Goal: Information Seeking & Learning: Learn about a topic

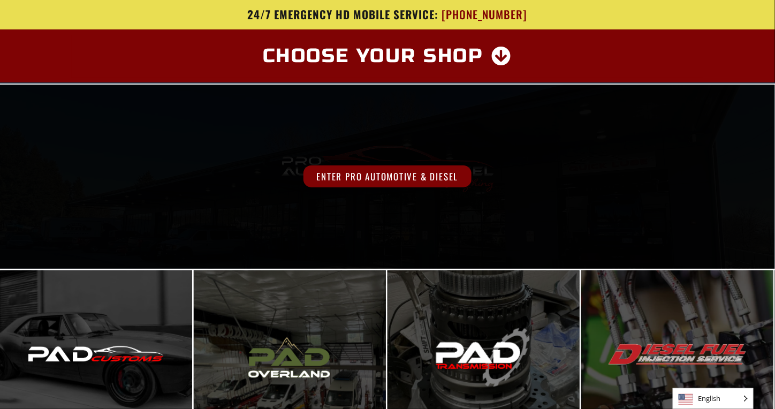
click at [373, 186] on span "Enter Pro Automotive & Diesel" at bounding box center [386, 176] width 167 height 22
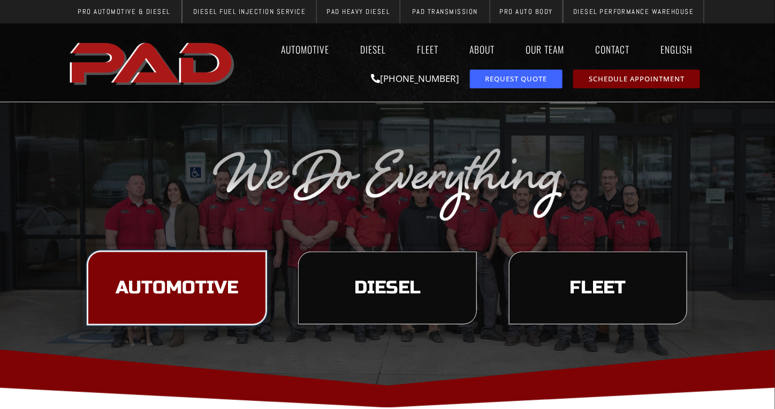
click at [236, 303] on link "Automotive" at bounding box center [177, 287] width 178 height 73
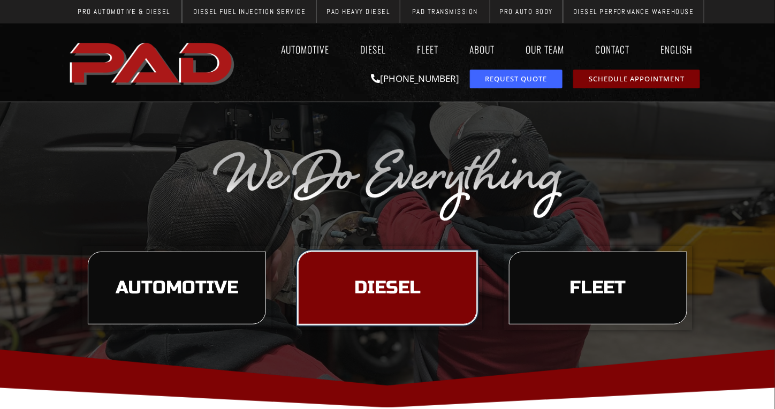
click at [392, 303] on link "Diesel" at bounding box center [387, 287] width 178 height 73
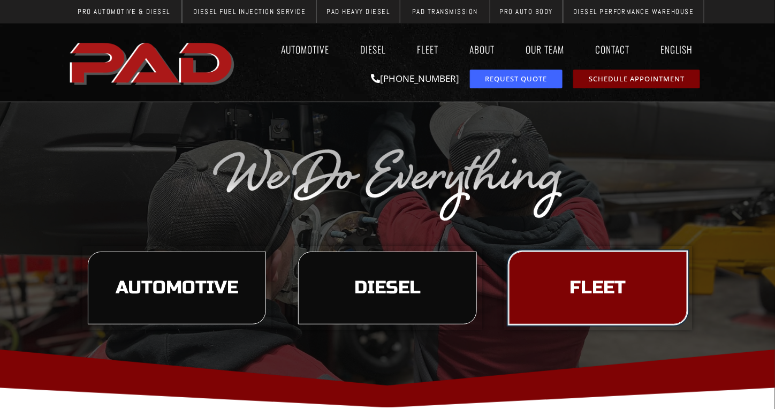
click at [566, 274] on link "Fleet" at bounding box center [598, 287] width 178 height 73
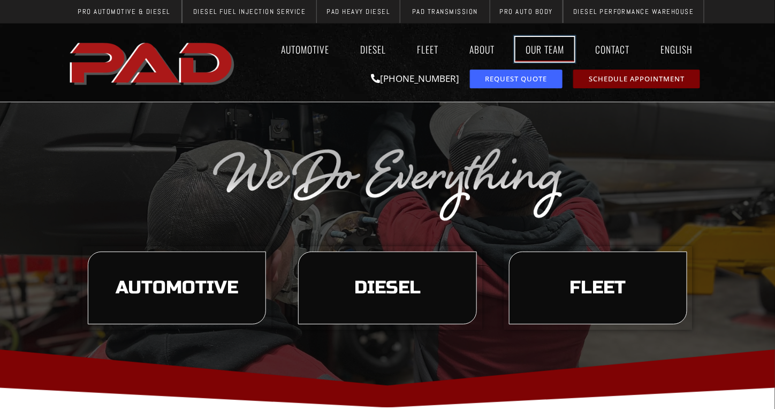
click at [522, 45] on link "Our Team" at bounding box center [544, 49] width 59 height 25
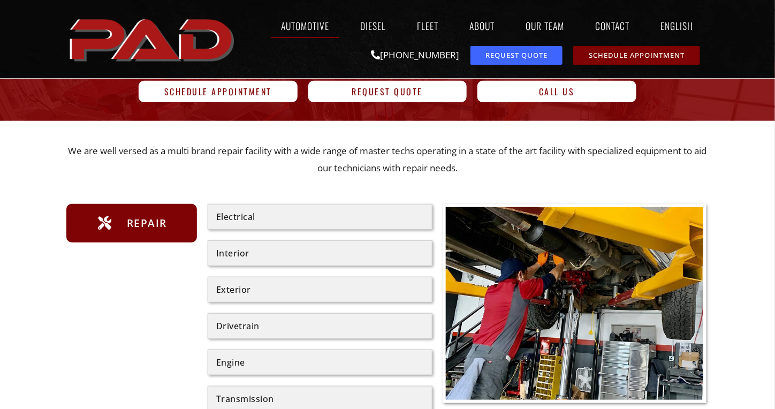
scroll to position [104, 0]
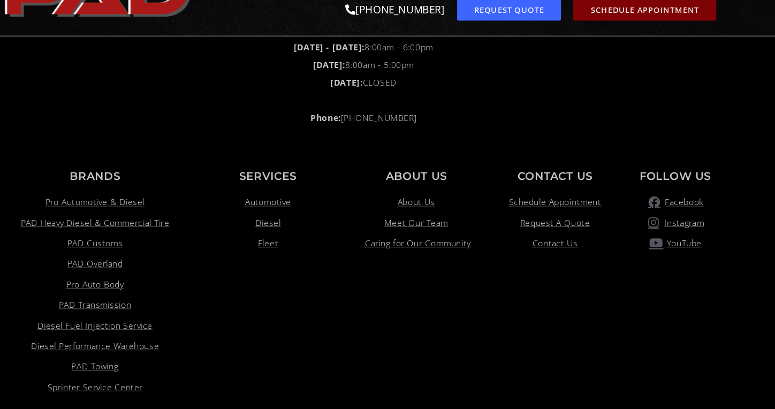
scroll to position [2492, 0]
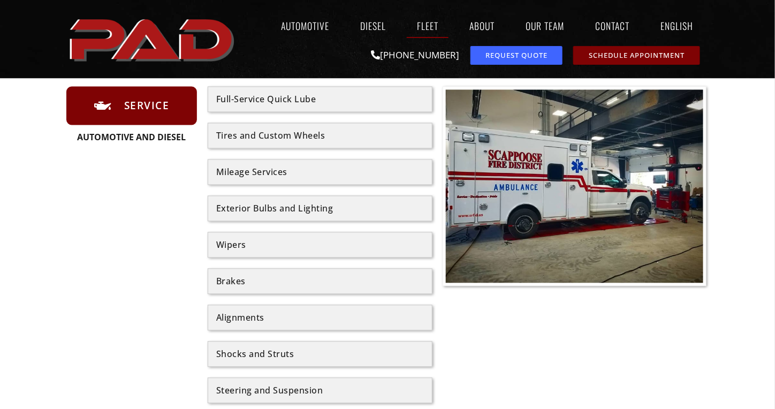
scroll to position [649, 0]
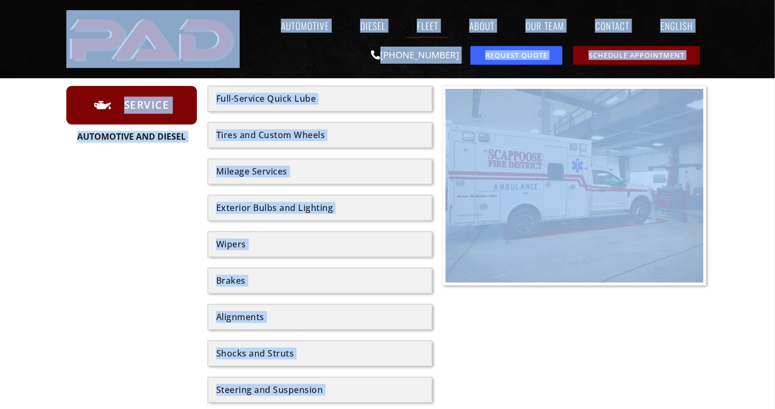
drag, startPoint x: 606, startPoint y: 71, endPoint x: 625, endPoint y: 202, distance: 132.5
drag, startPoint x: 625, startPoint y: 202, endPoint x: 534, endPoint y: 300, distance: 134.0
click at [534, 300] on div at bounding box center [574, 262] width 264 height 353
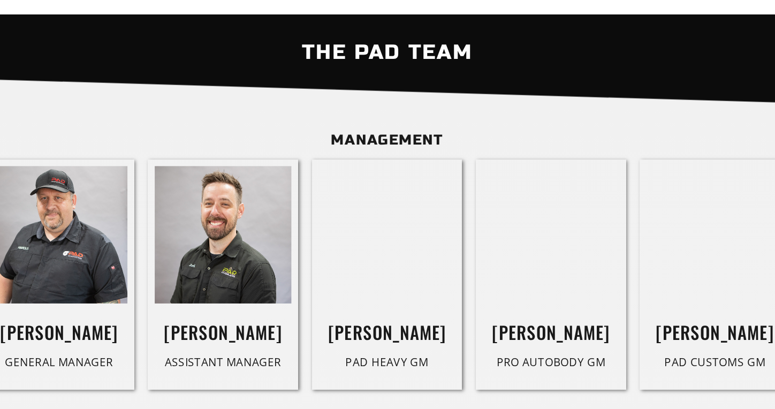
scroll to position [494, 0]
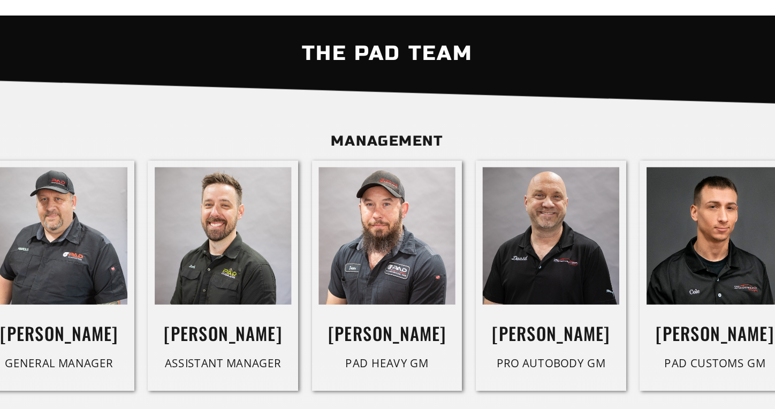
click at [381, 380] on div "[PERSON_NAME] PAD Heavy GM" at bounding box center [388, 304] width 118 height 180
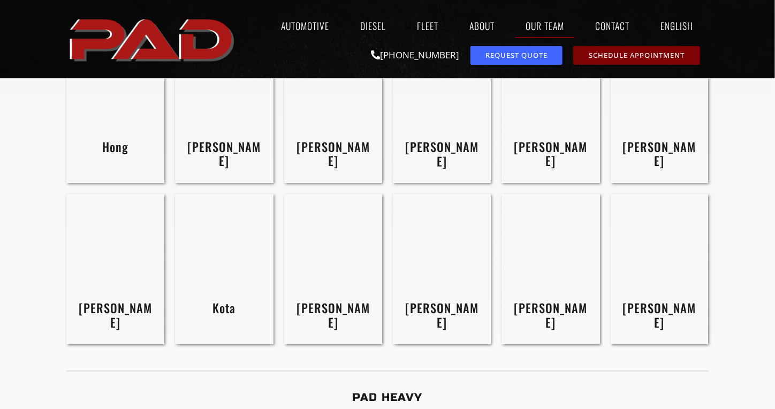
scroll to position [1533, 0]
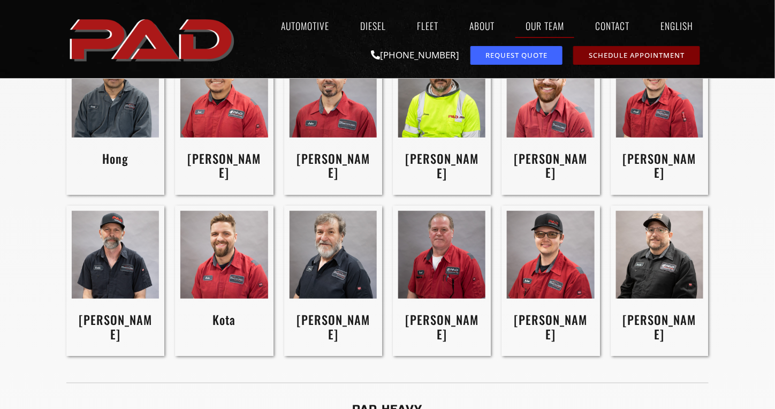
click at [394, 140] on div "[PERSON_NAME]" at bounding box center [442, 119] width 98 height 150
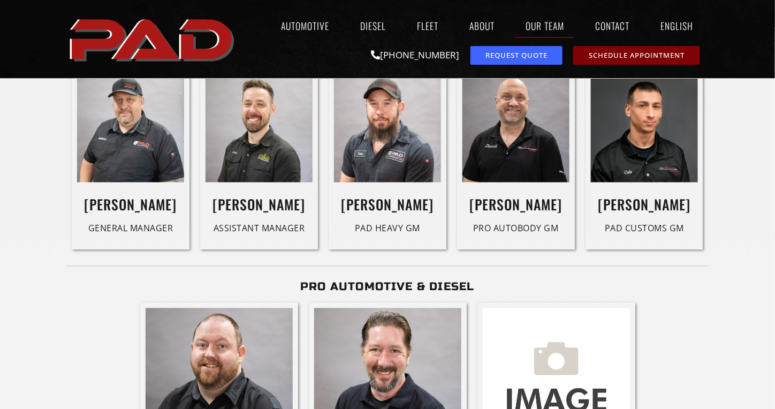
scroll to position [643, 0]
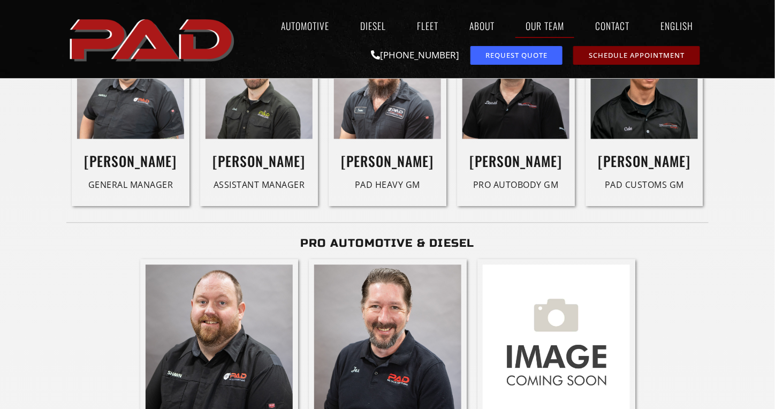
click at [464, 281] on div "Jon Service Advisor" at bounding box center [388, 369] width 158 height 220
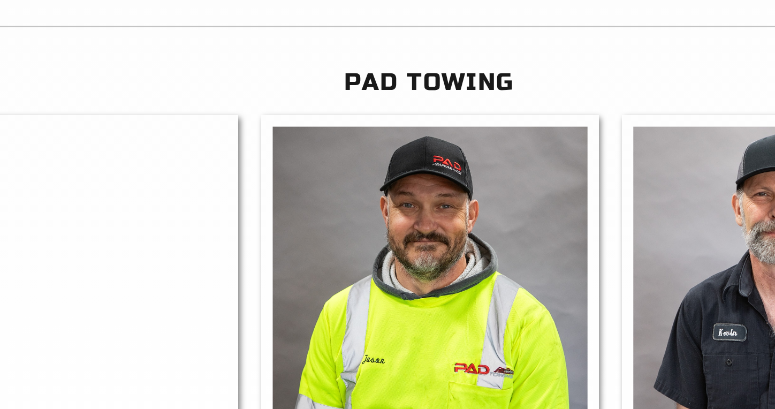
scroll to position [2650, 0]
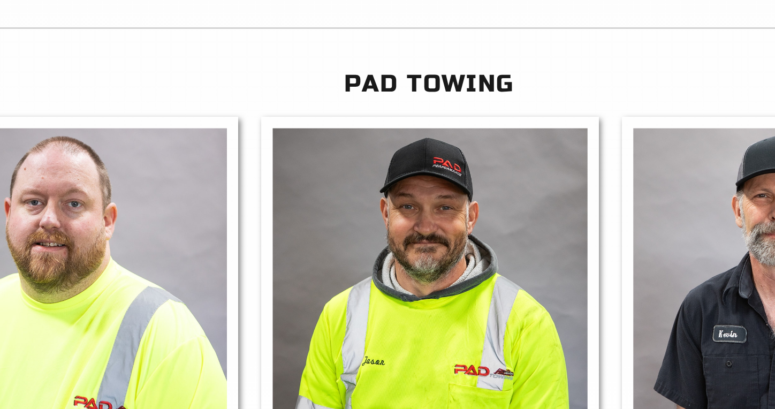
drag, startPoint x: 300, startPoint y: 259, endPoint x: 471, endPoint y: 262, distance: 171.2
click at [471, 262] on div "Shawn Towing GM Jason Driver Kevin Driver" at bounding box center [387, 304] width 642 height 231
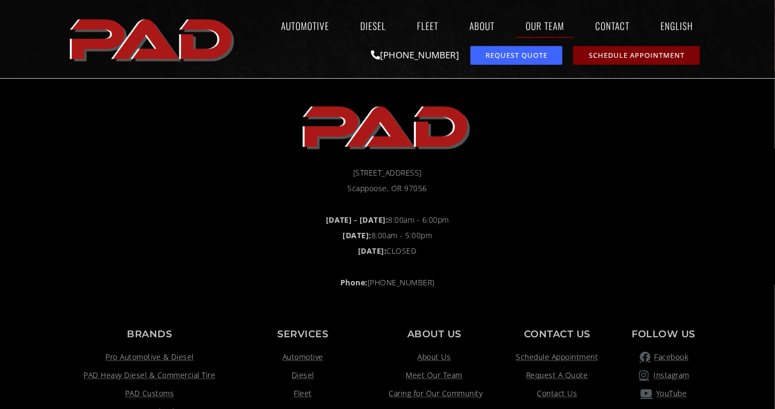
scroll to position [3635, 0]
